Goal: Information Seeking & Learning: Learn about a topic

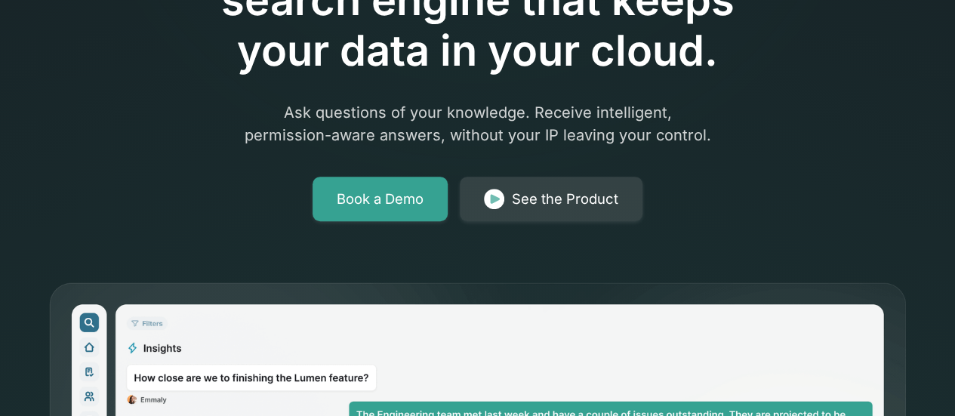
scroll to position [236, 0]
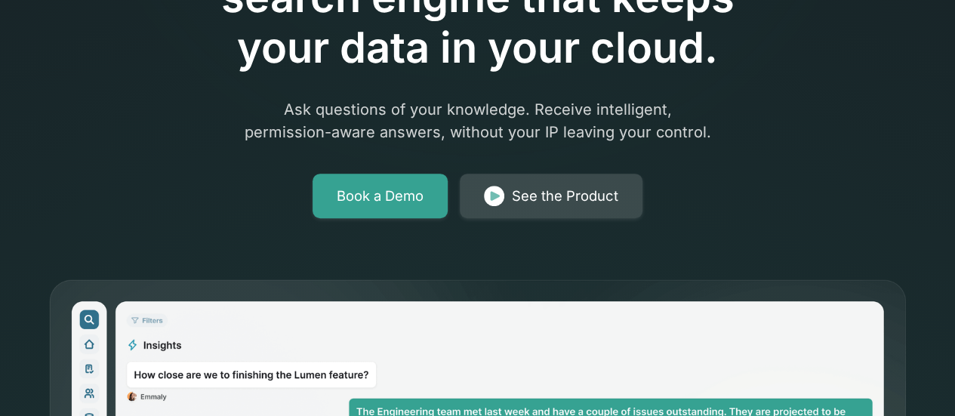
click at [521, 198] on div "See the Product" at bounding box center [565, 196] width 106 height 21
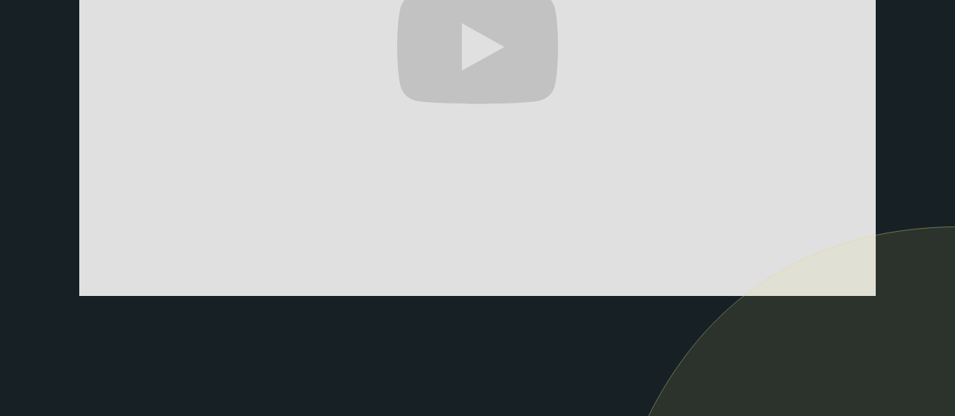
scroll to position [500, 0]
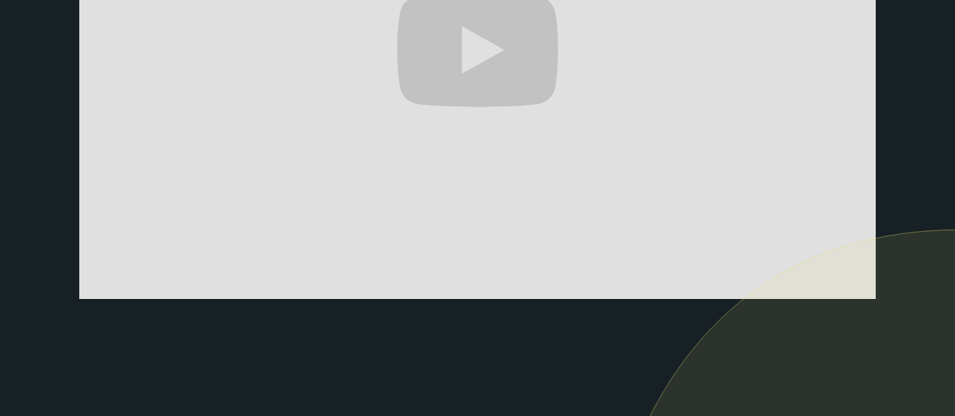
click at [855, 287] on img at bounding box center [773, 415] width 364 height 373
click at [852, 285] on img at bounding box center [773, 415] width 364 height 373
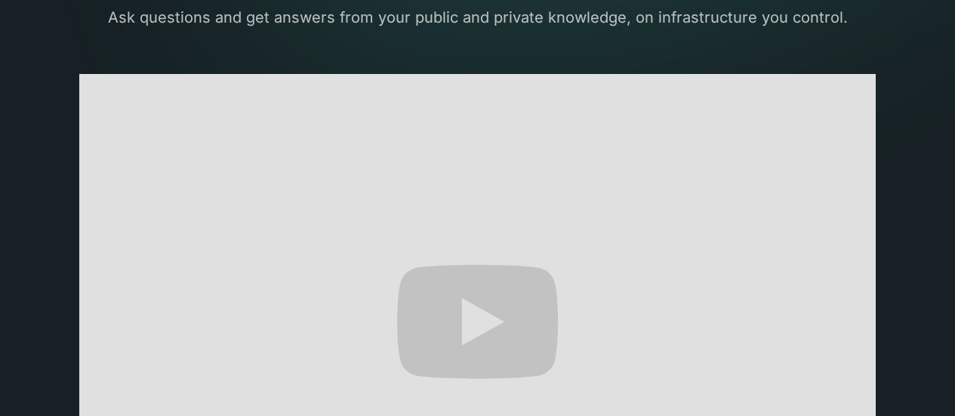
scroll to position [0, 0]
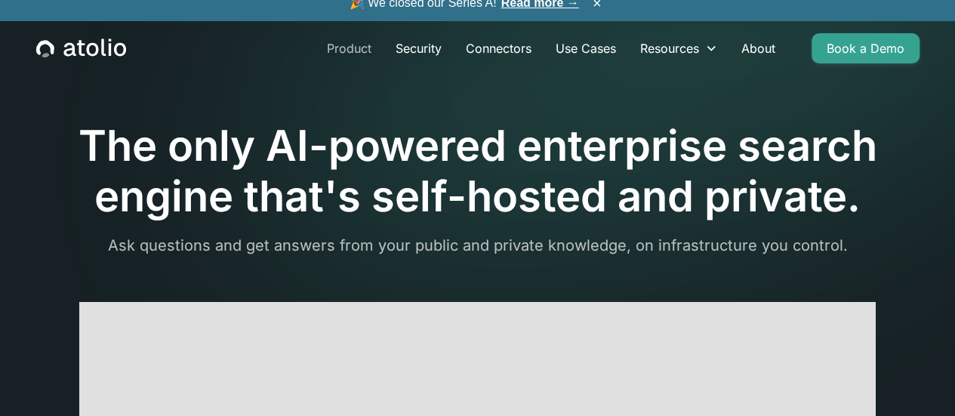
click at [350, 58] on link "Product" at bounding box center [349, 48] width 69 height 30
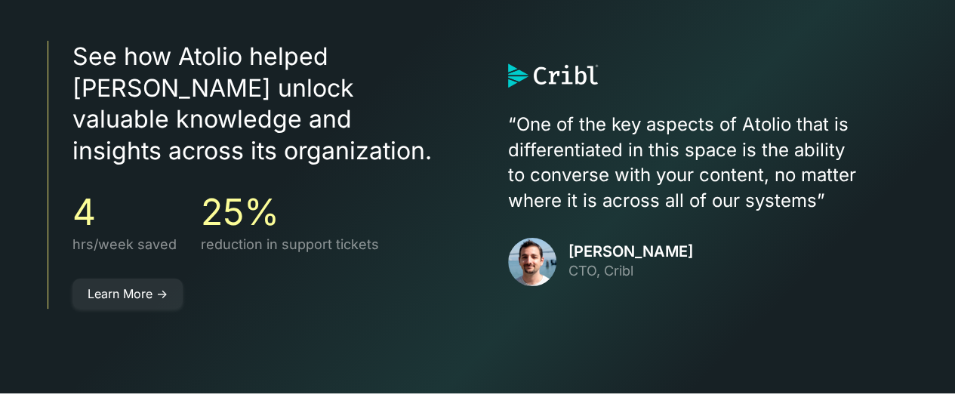
scroll to position [2718, 0]
